Goal: Information Seeking & Learning: Learn about a topic

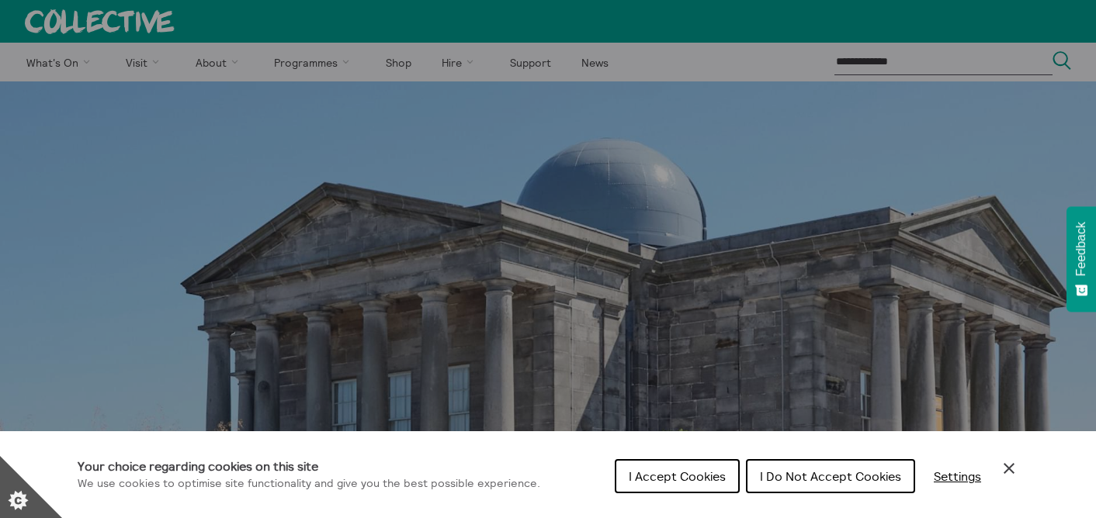
click at [677, 490] on button "I Accept Cookies" at bounding box center [677, 476] width 125 height 34
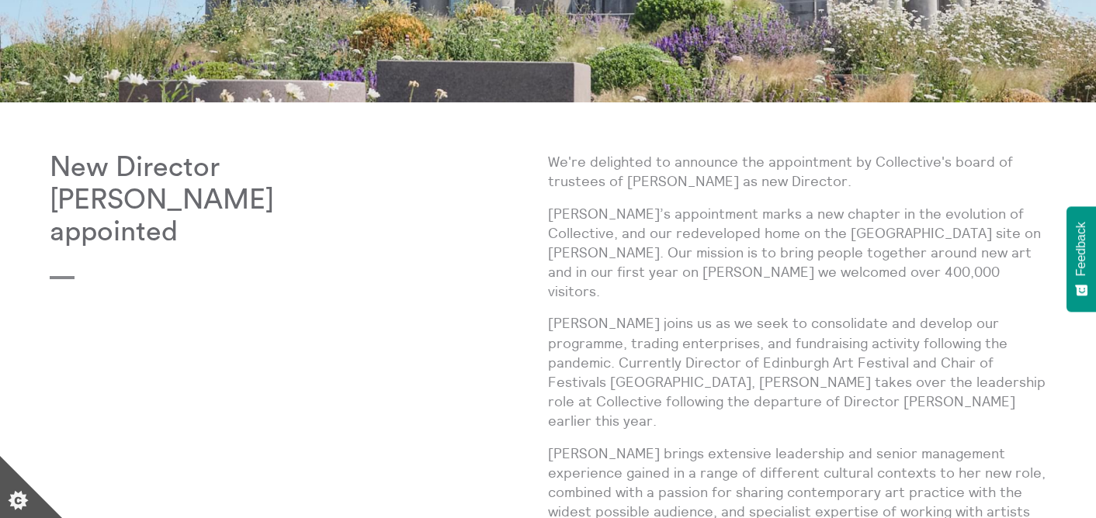
scroll to position [448, 0]
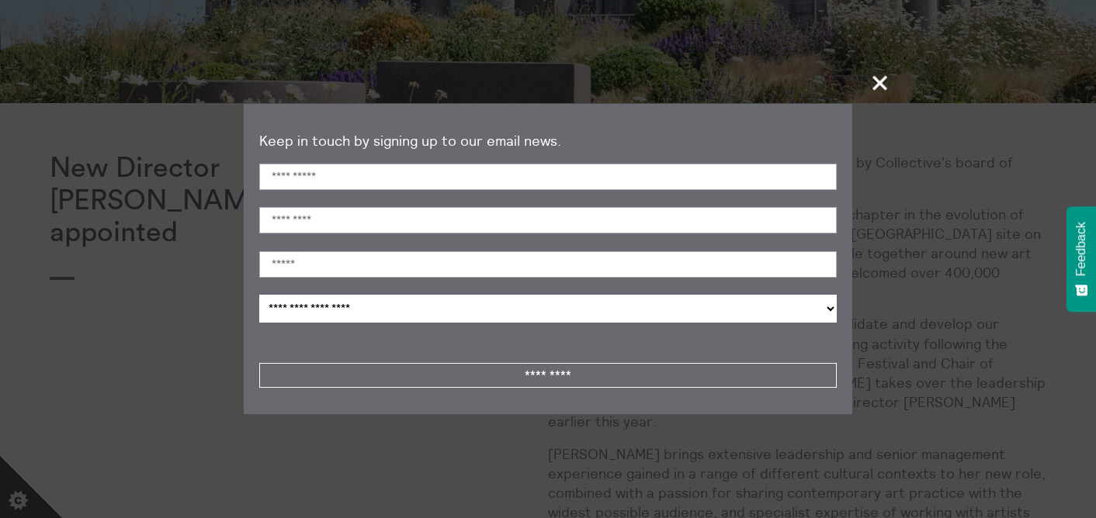
click at [881, 77] on span "+" at bounding box center [880, 83] width 46 height 46
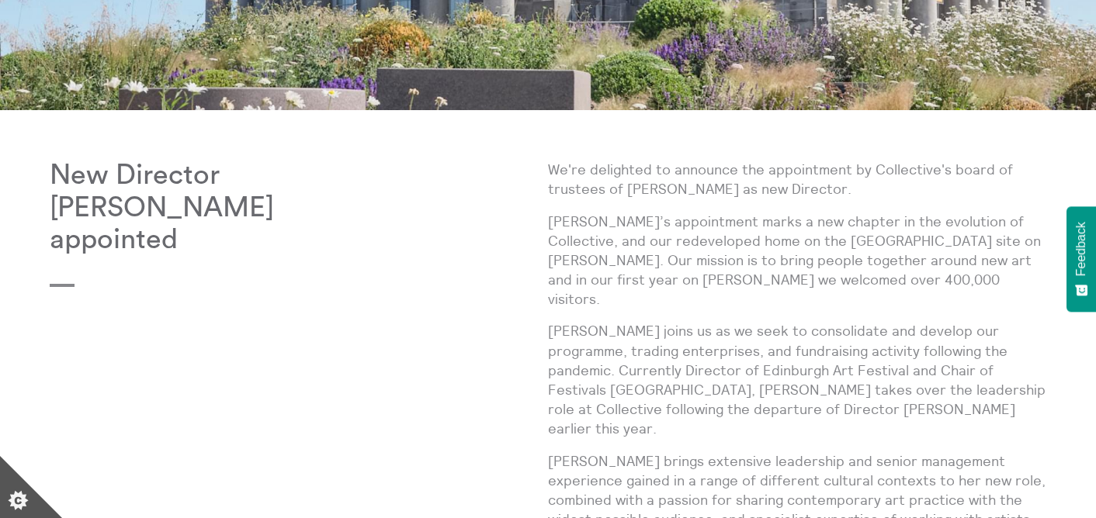
scroll to position [0, 0]
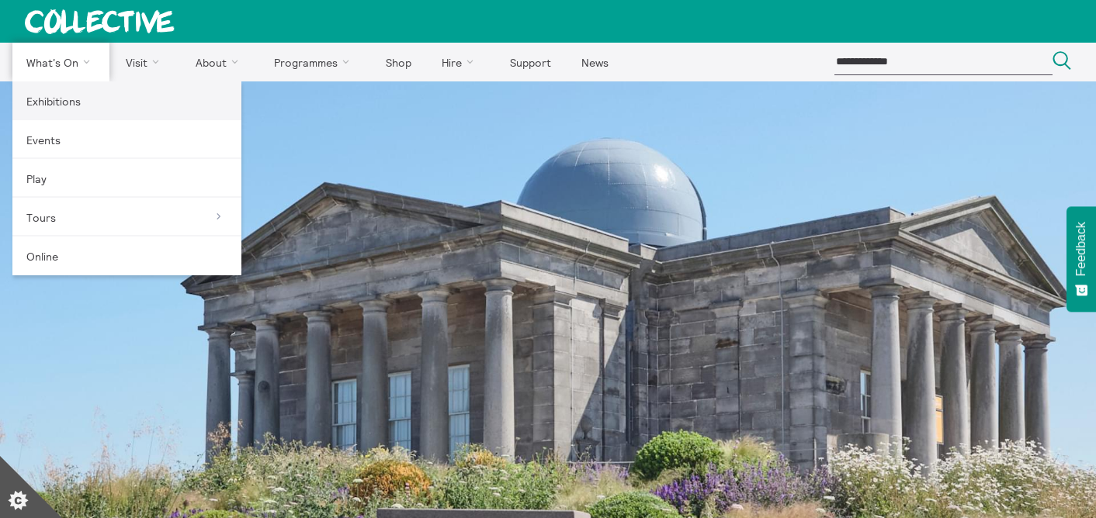
click at [47, 106] on link "Exhibitions" at bounding box center [126, 100] width 229 height 39
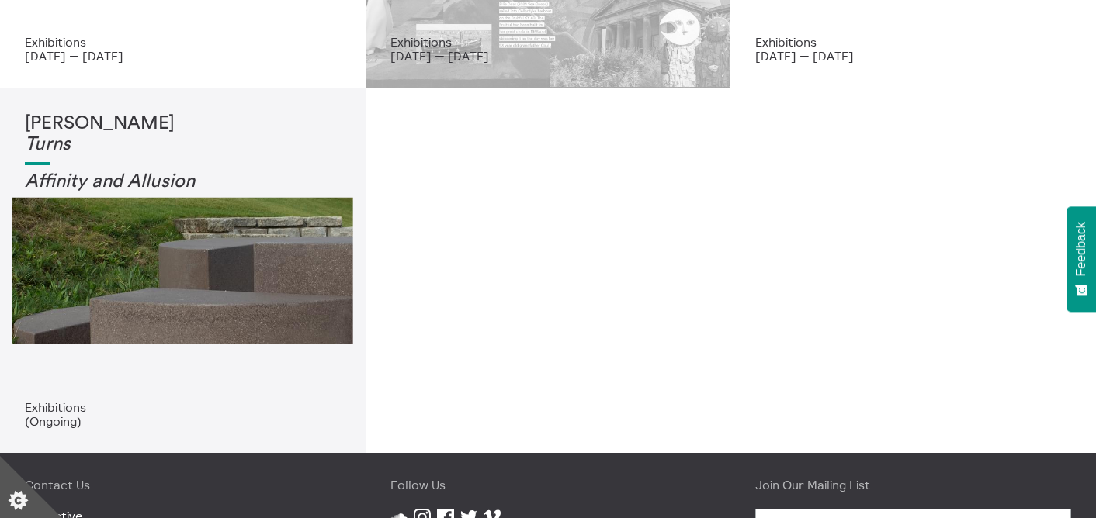
scroll to position [362, 0]
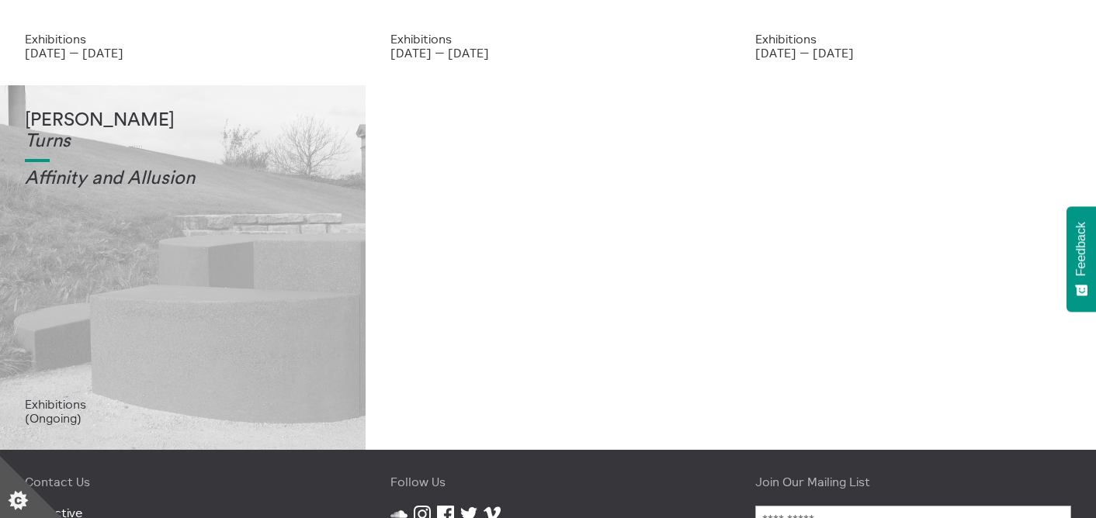
click at [114, 291] on div "[PERSON_NAME] Turns Affinity and Allusi on" at bounding box center [183, 253] width 316 height 287
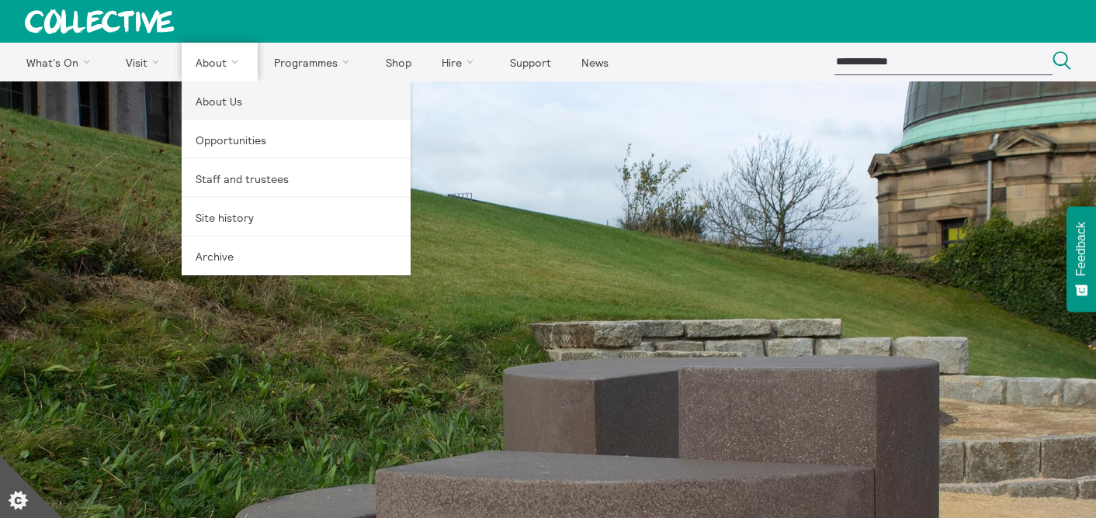
click at [223, 102] on link "About Us" at bounding box center [296, 100] width 229 height 39
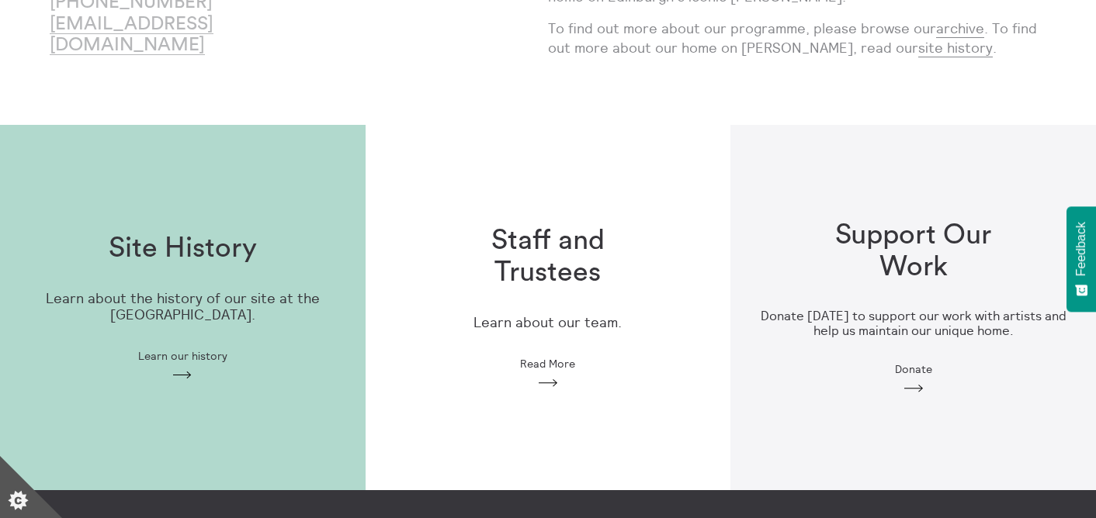
scroll to position [330, 0]
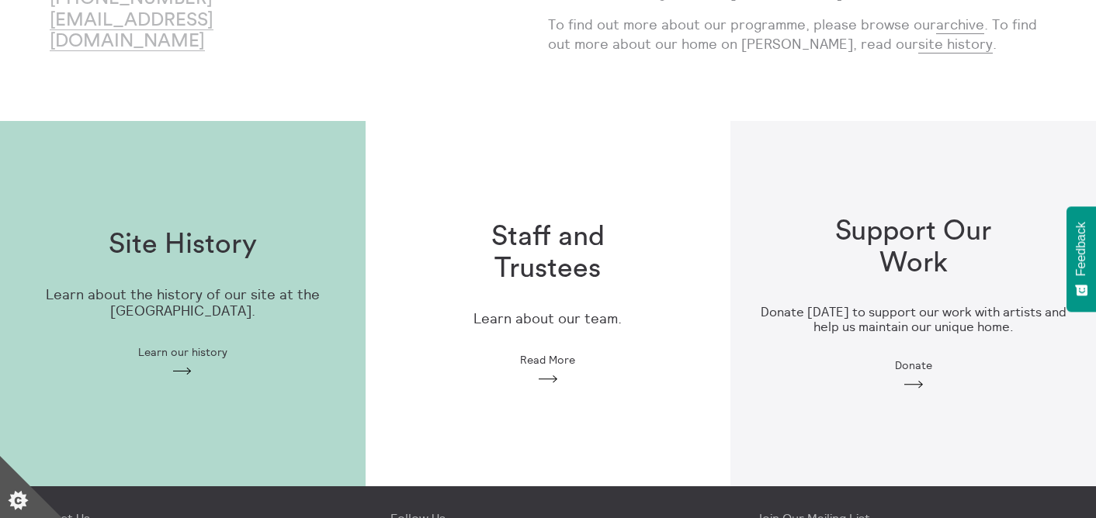
click at [549, 246] on h1 "Staff and Trustees" at bounding box center [548, 253] width 199 height 64
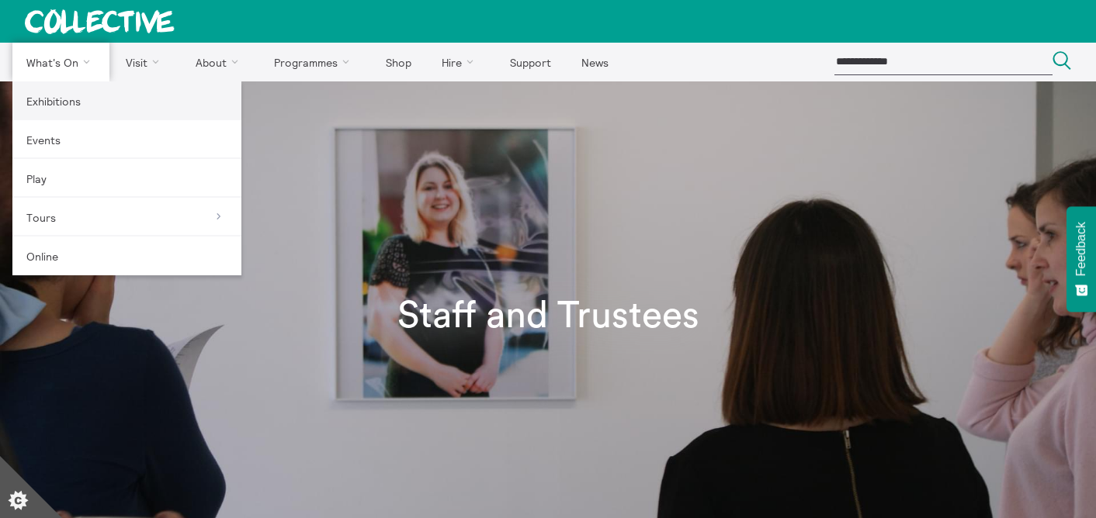
click at [51, 100] on link "Exhibitions" at bounding box center [126, 100] width 229 height 39
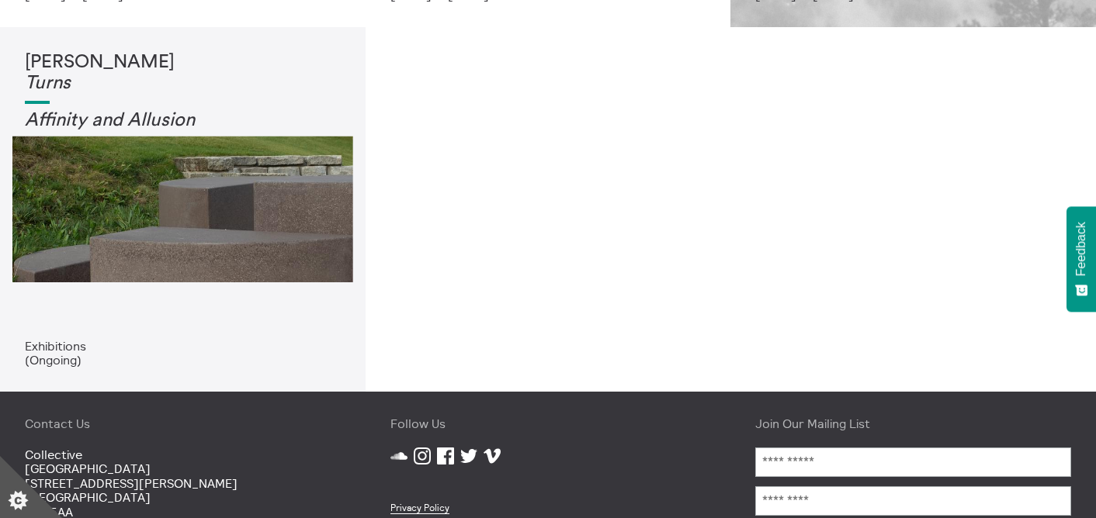
scroll to position [421, 0]
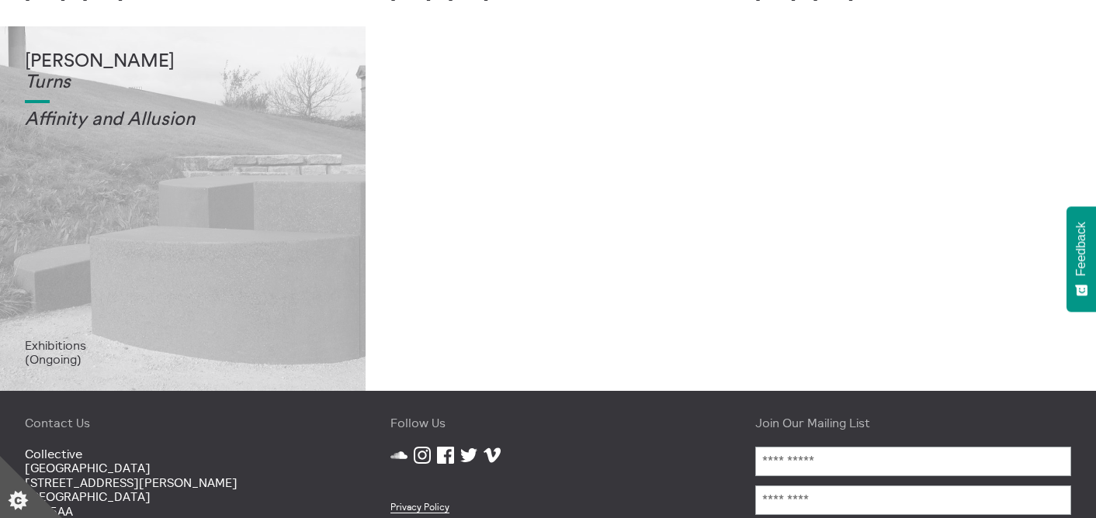
click at [182, 279] on div "[PERSON_NAME] Turns Affinity and Allusi on" at bounding box center [183, 194] width 316 height 287
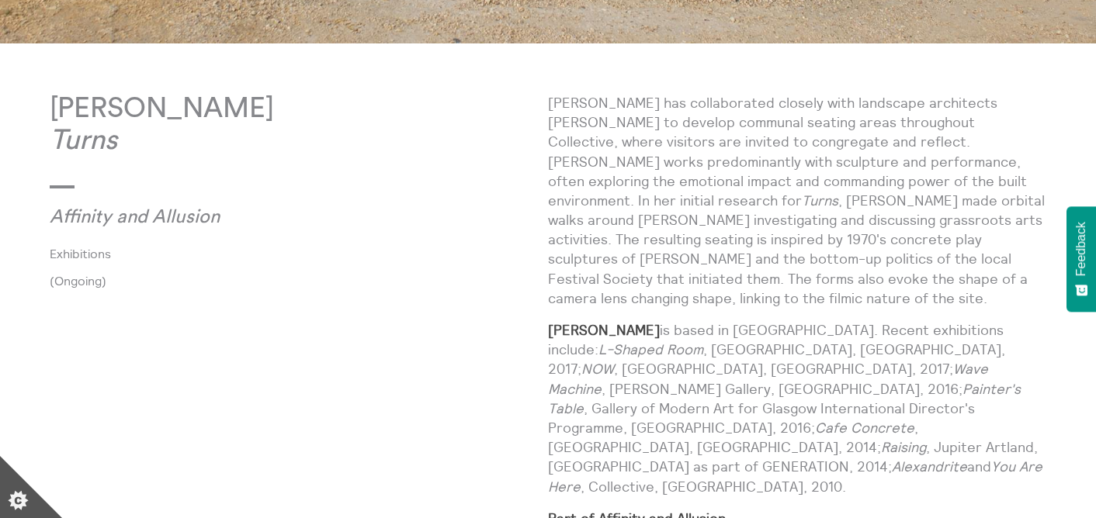
scroll to position [701, 0]
